Goal: Navigation & Orientation: Find specific page/section

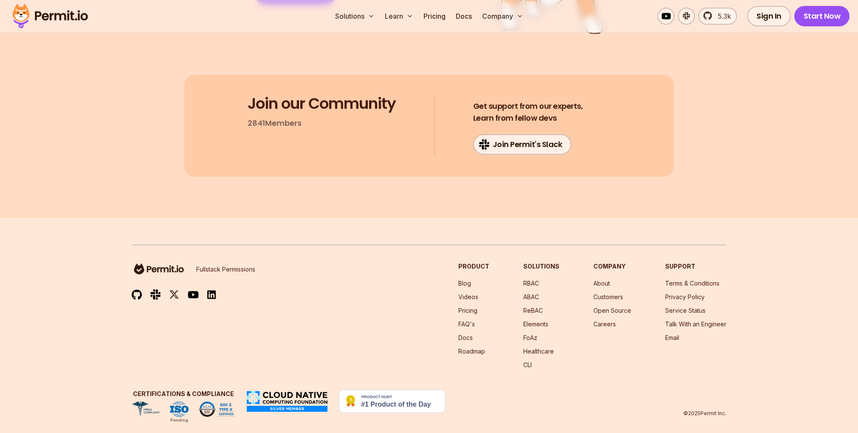
scroll to position [4506, 0]
click at [470, 279] on link "Blog" at bounding box center [465, 282] width 13 height 7
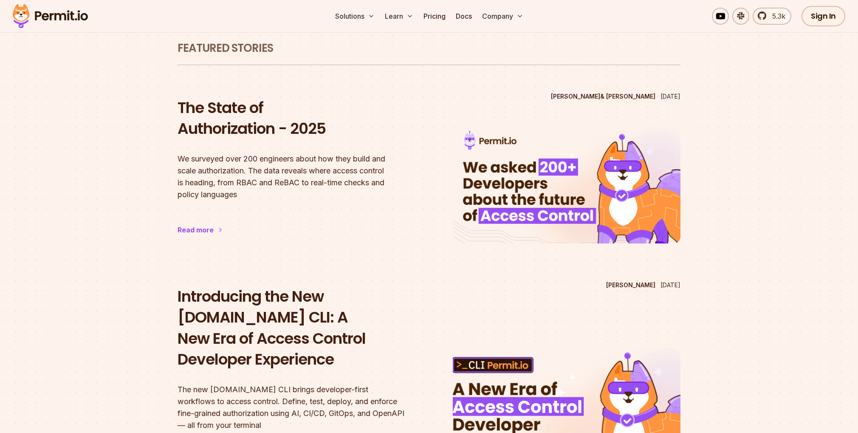
scroll to position [134, 0]
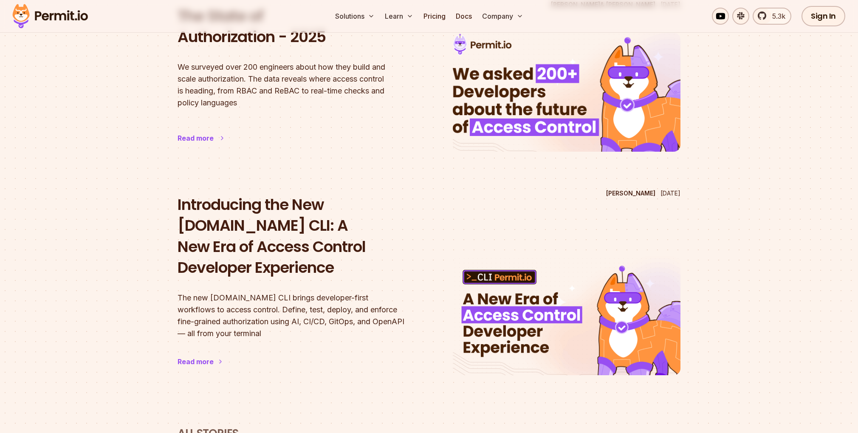
click at [209, 144] on div "The State of Authorization - 2025 We surveyed over 200 engineers about how they…" at bounding box center [292, 74] width 228 height 155
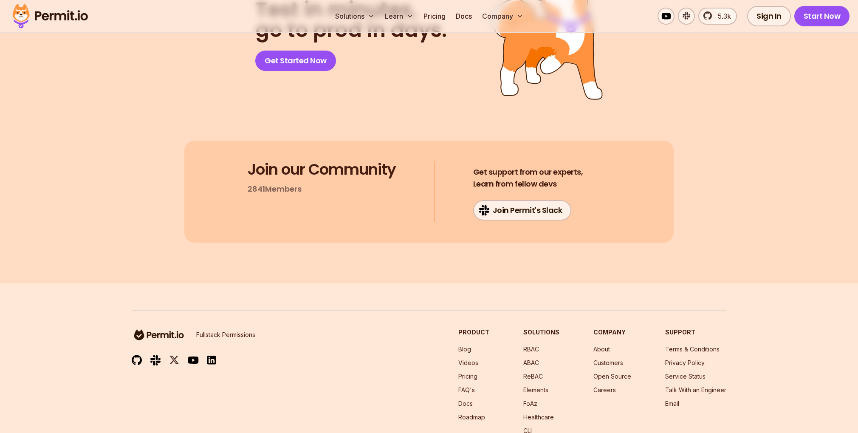
scroll to position [4963, 0]
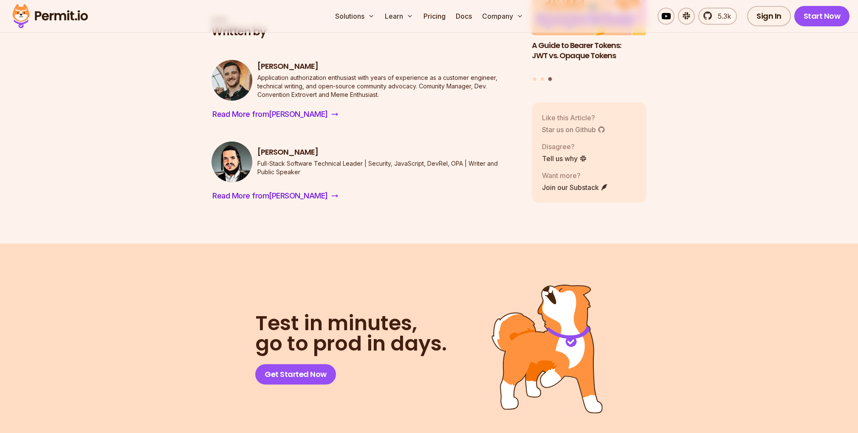
click at [581, 125] on link "Star us on Github" at bounding box center [573, 130] width 63 height 10
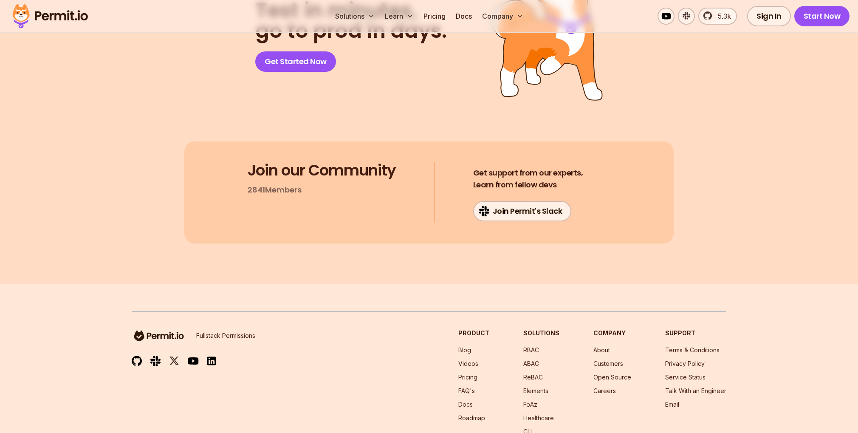
scroll to position [5318, 0]
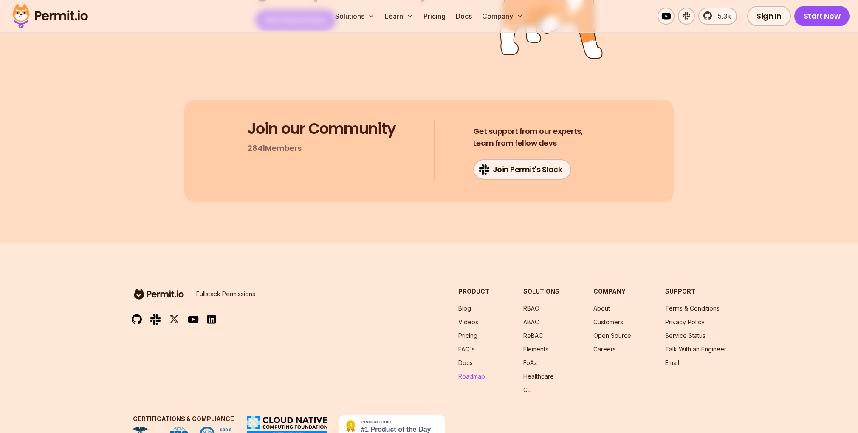
click at [478, 373] on link "Roadmap" at bounding box center [472, 376] width 27 height 7
click at [616, 345] on link "Careers" at bounding box center [605, 348] width 23 height 7
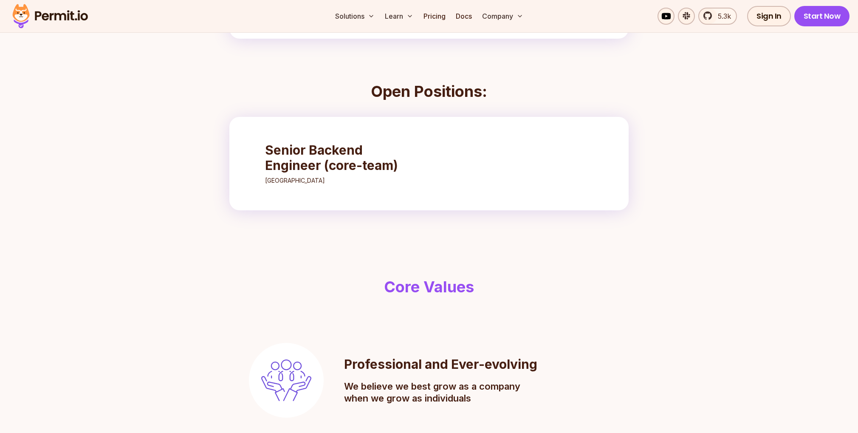
scroll to position [210, 0]
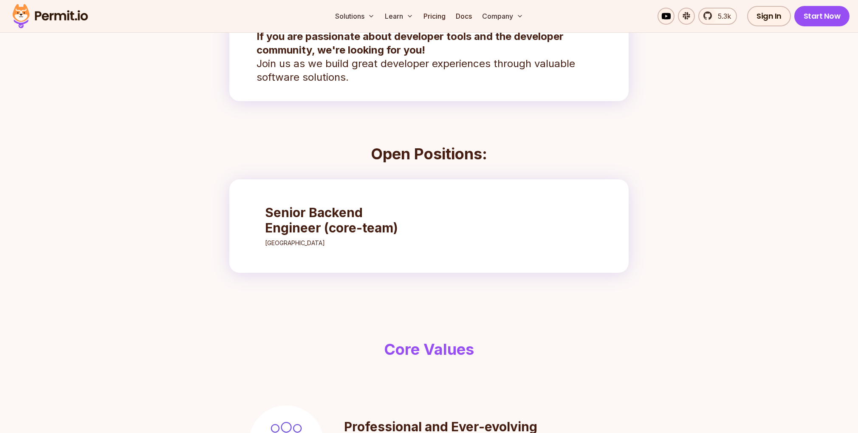
click at [305, 209] on h3 "Senior Backend Engineer (core-team)" at bounding box center [340, 220] width 150 height 31
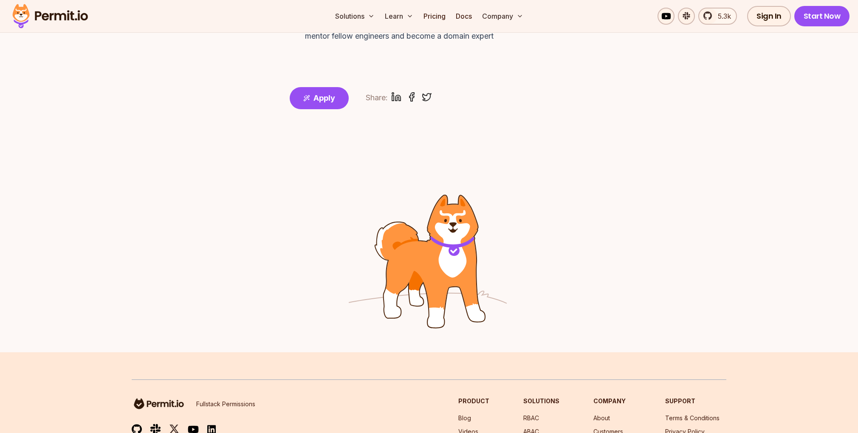
scroll to position [1015, 0]
